Goal: Find specific page/section: Find specific page/section

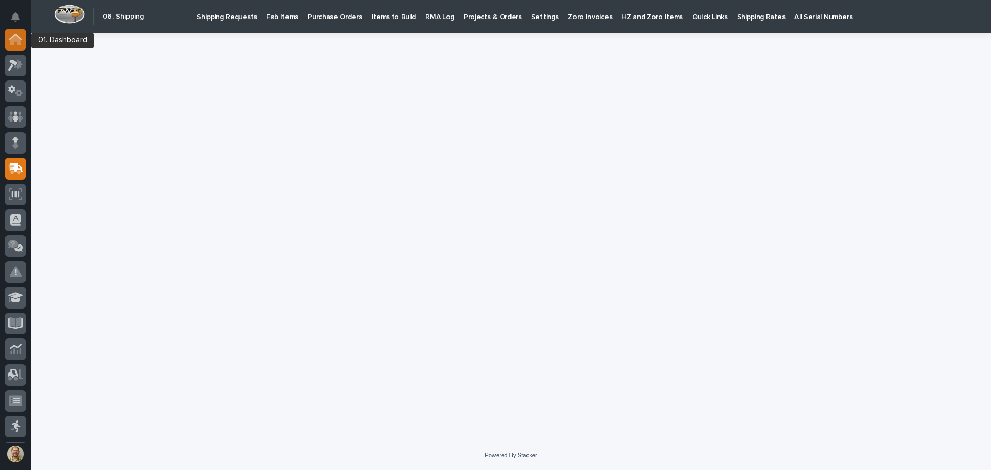
click at [14, 39] on icon at bounding box center [15, 40] width 10 height 10
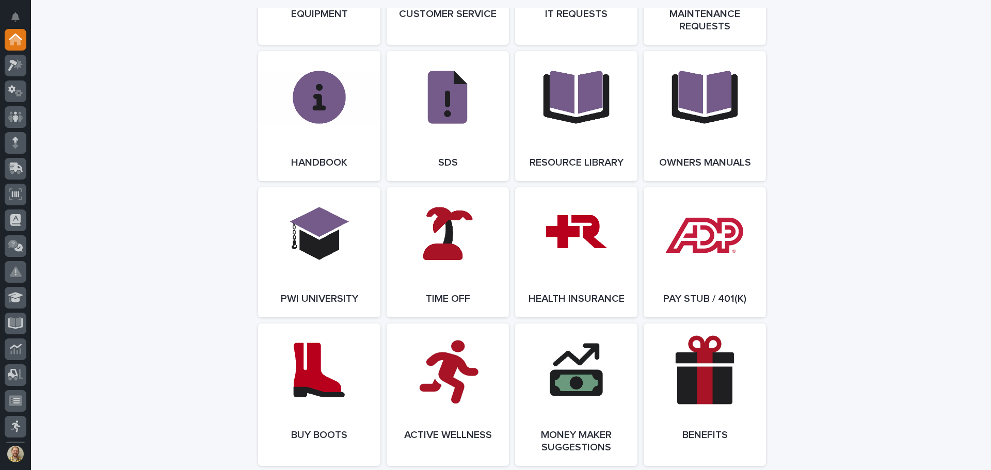
scroll to position [1309, 0]
click at [691, 221] on link "Open Link" at bounding box center [704, 252] width 122 height 130
click at [697, 249] on link "Open Link" at bounding box center [704, 252] width 122 height 130
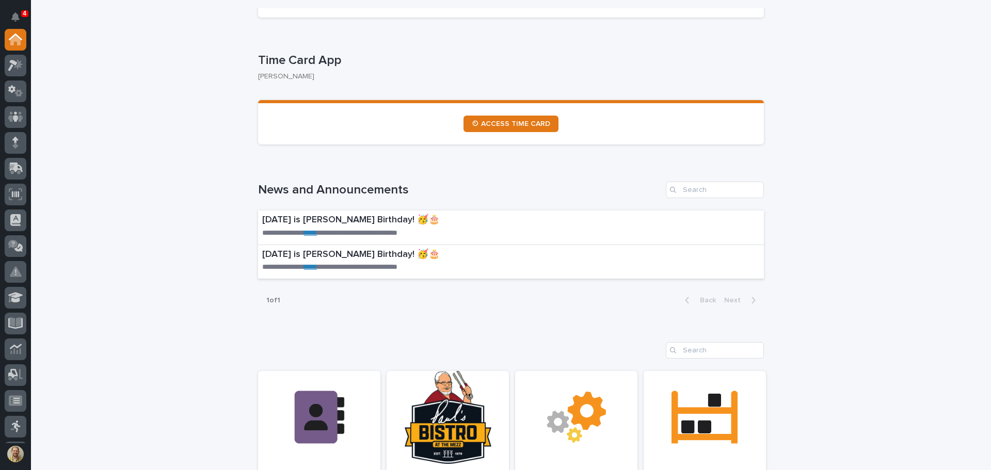
scroll to position [535, 0]
